Goal: Transaction & Acquisition: Download file/media

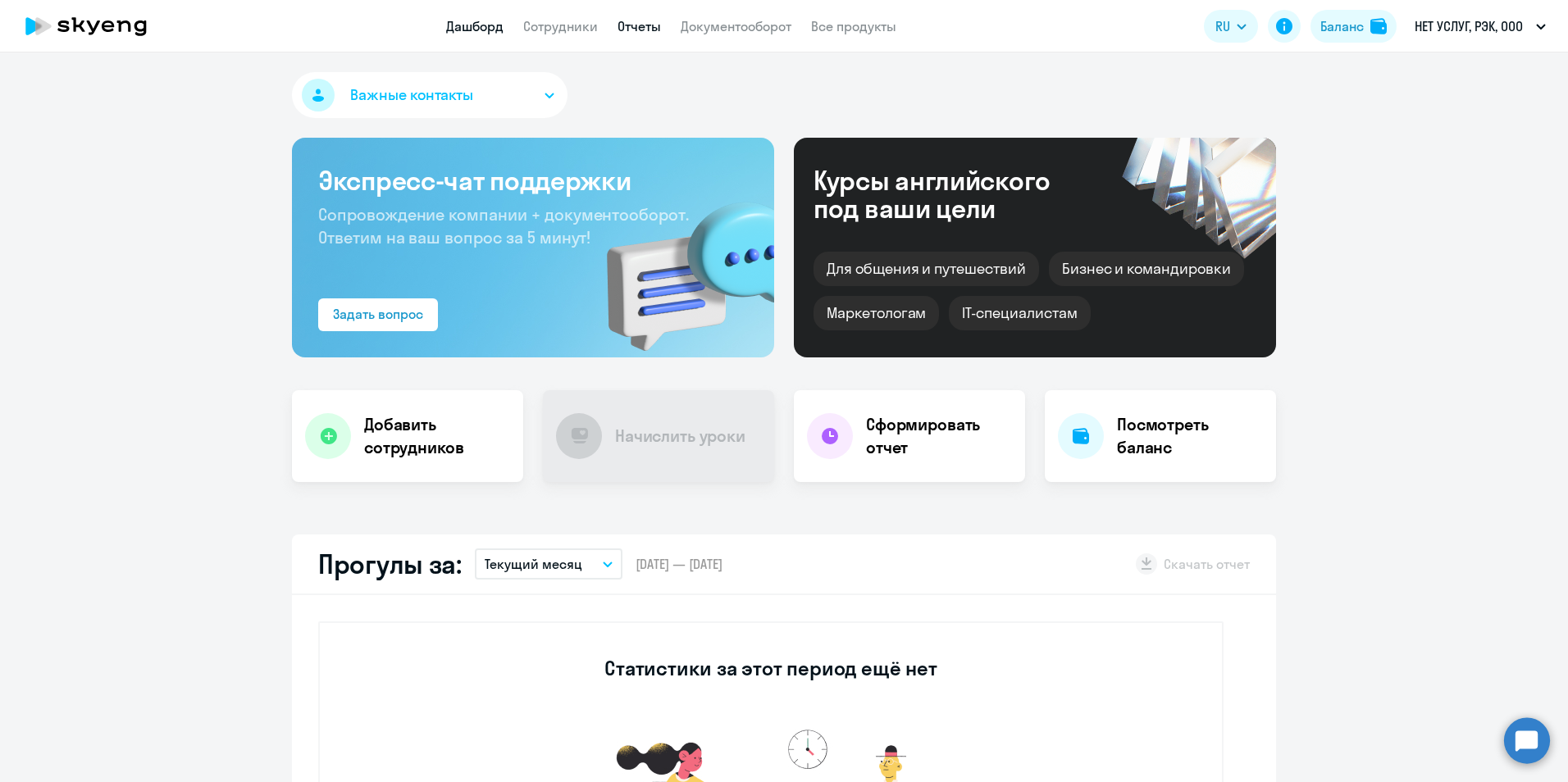
click at [641, 29] on link "Отчеты" at bounding box center [639, 26] width 44 height 17
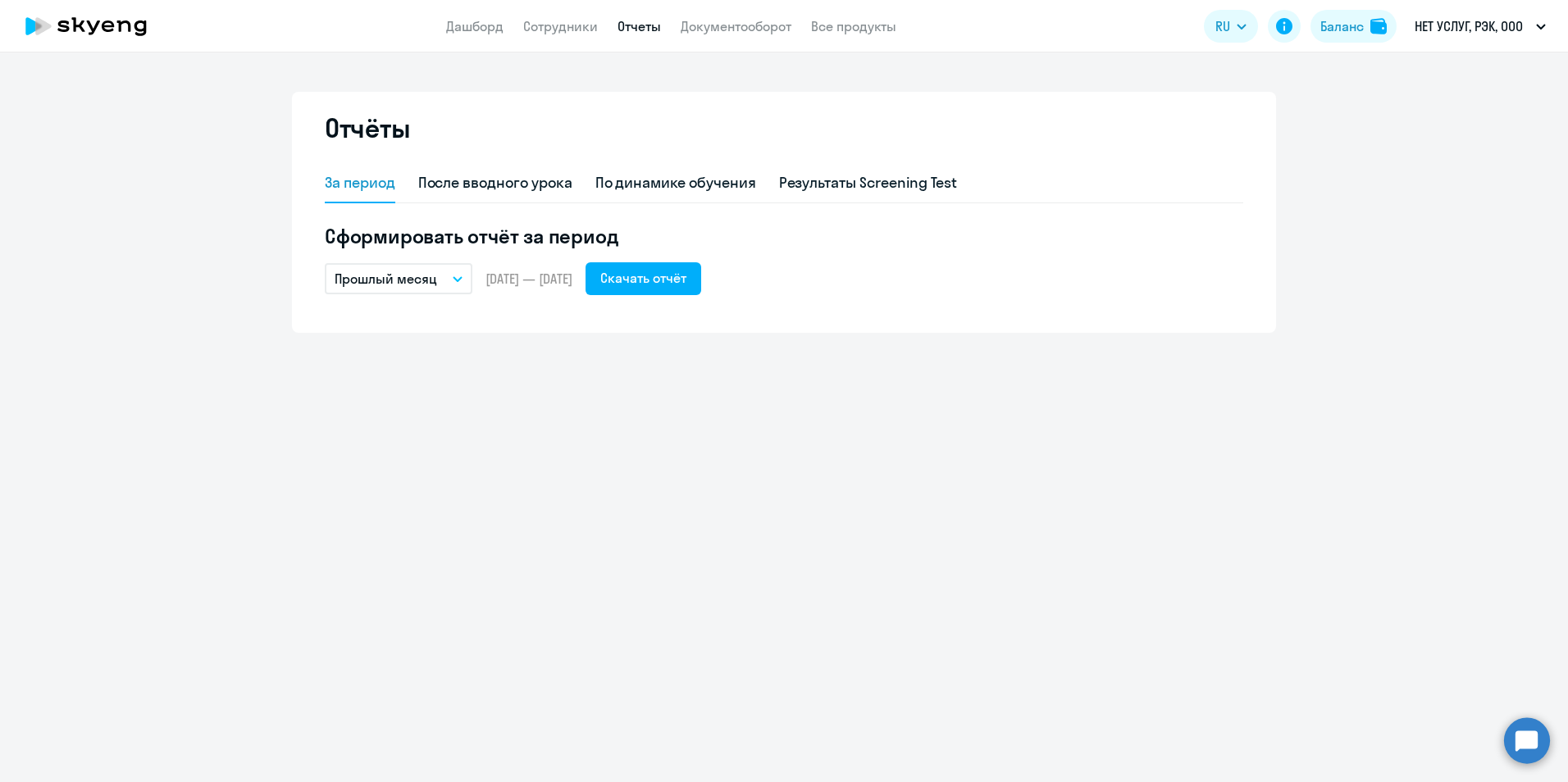
click at [453, 284] on button "Прошлый месяц" at bounding box center [398, 279] width 147 height 31
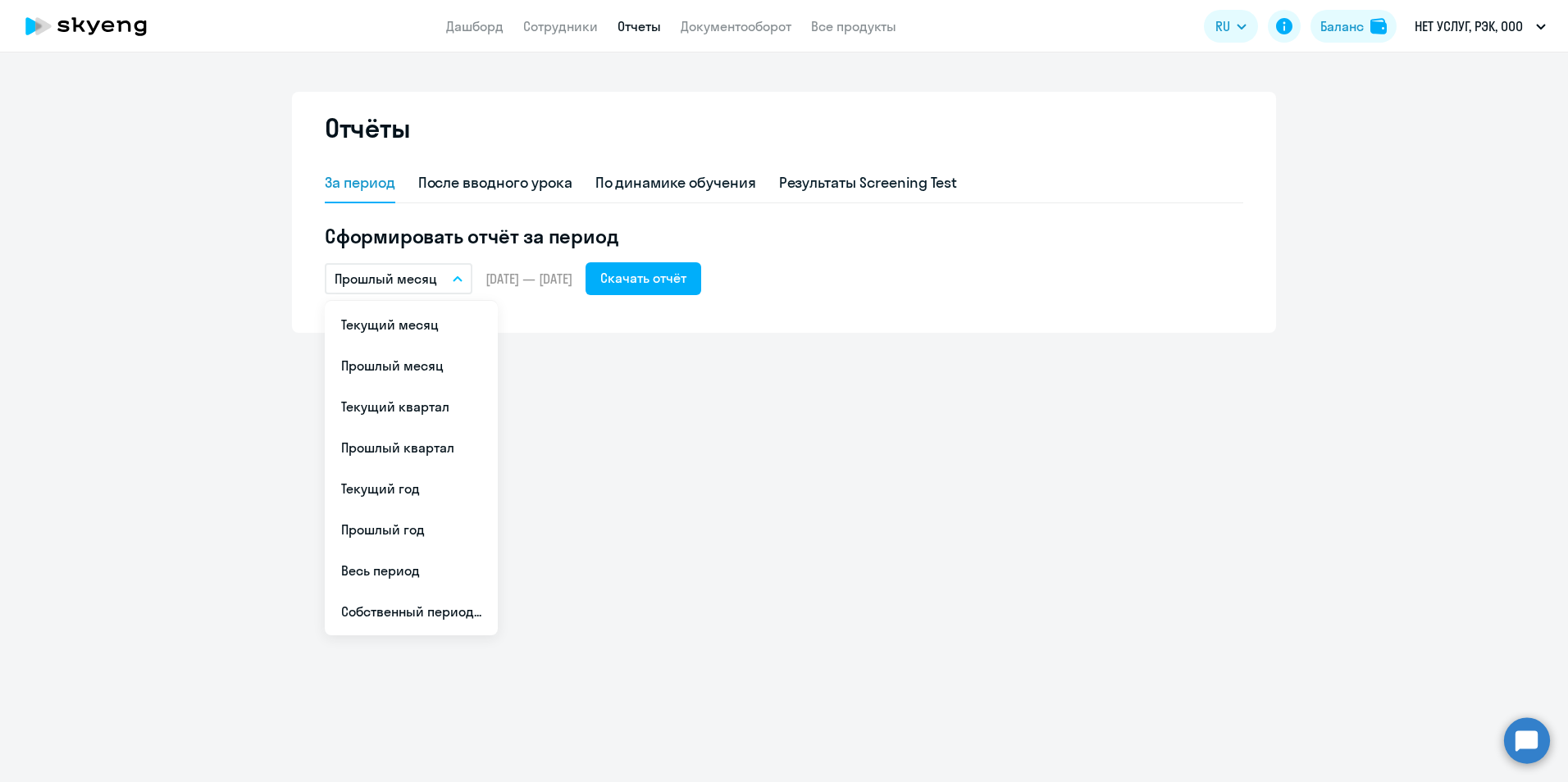
click at [453, 284] on button "Прошлый месяц" at bounding box center [398, 279] width 147 height 31
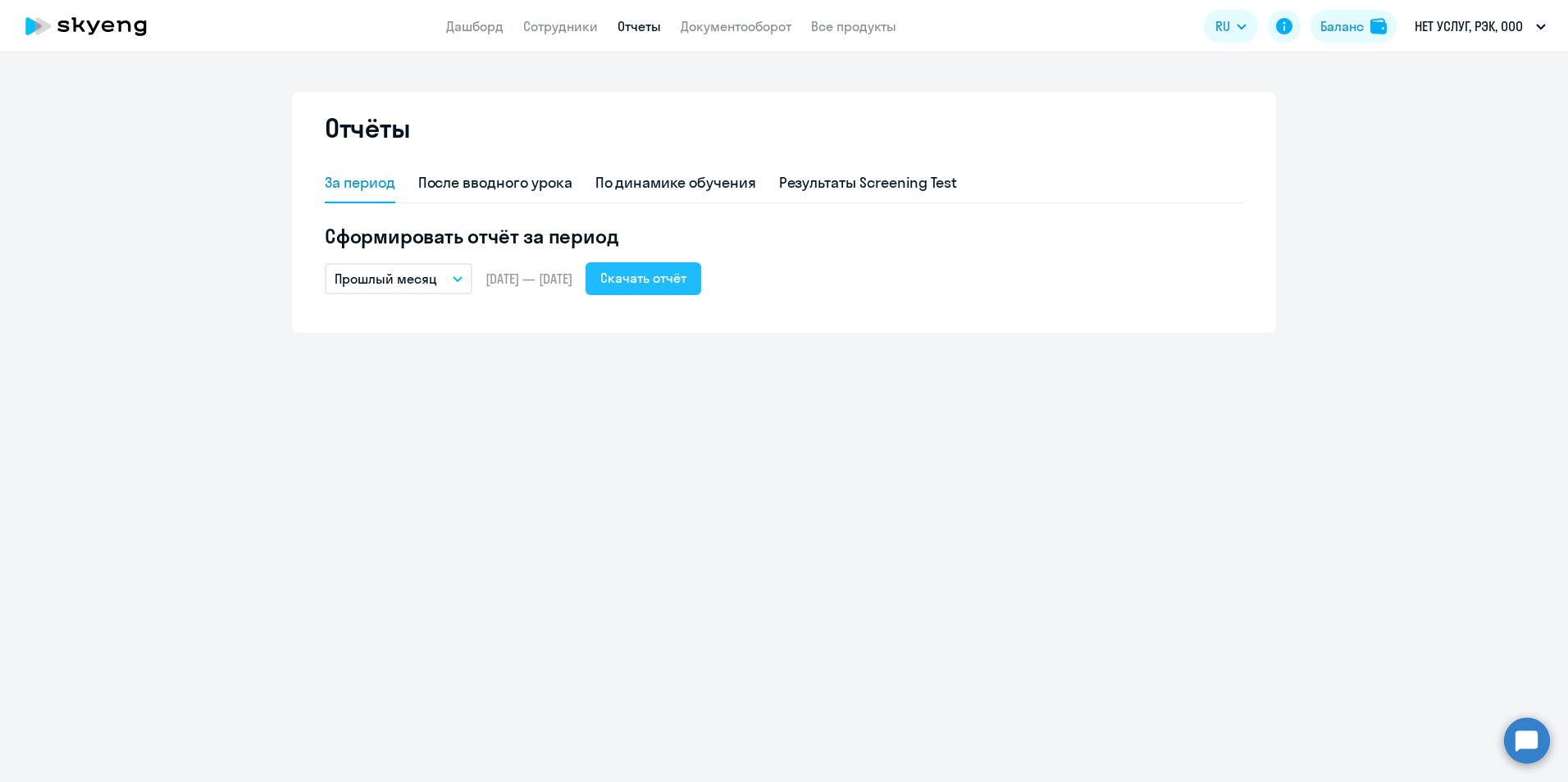
click at [672, 281] on div "Скачать отчёт" at bounding box center [643, 278] width 86 height 19
